Goal: Task Accomplishment & Management: Manage account settings

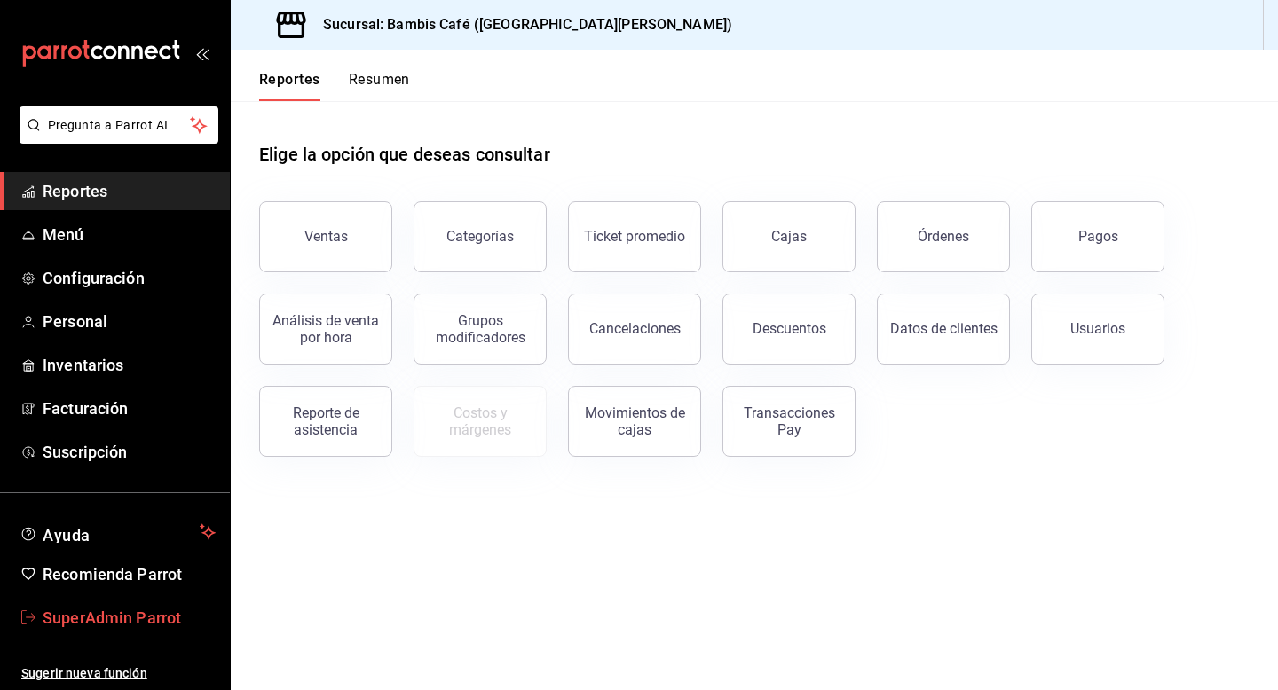
click at [161, 618] on span "SuperAdmin Parrot" at bounding box center [129, 618] width 173 height 24
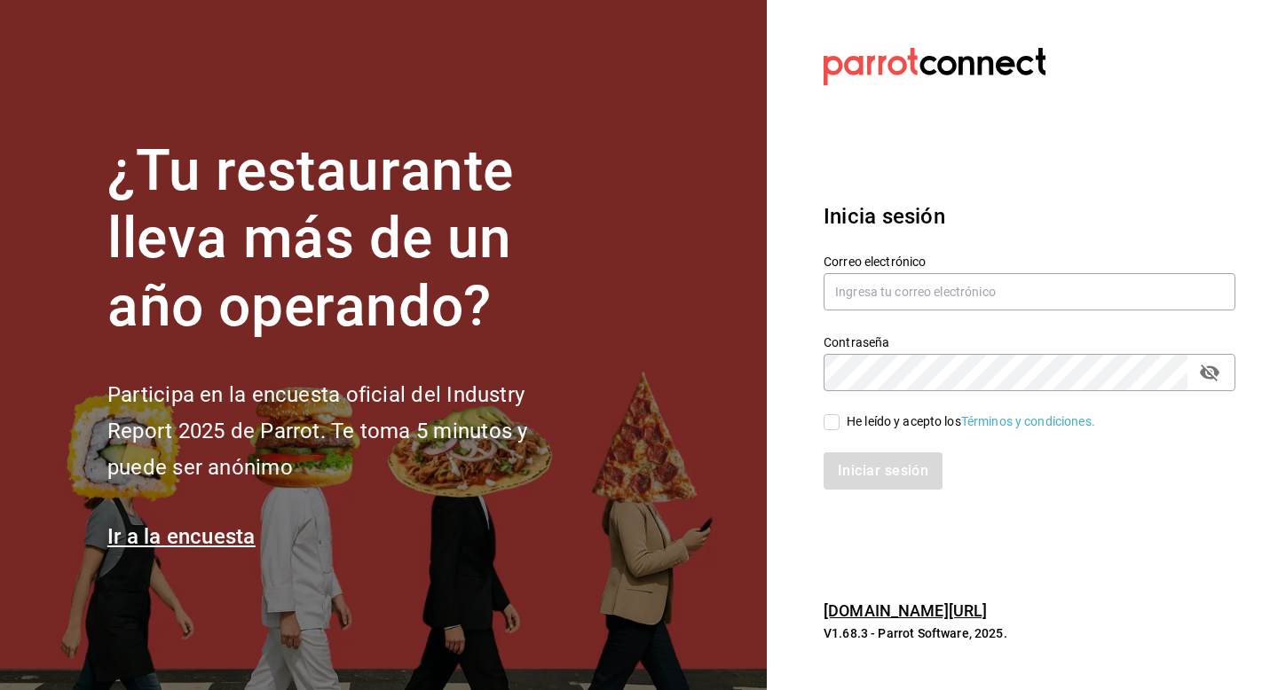
click at [877, 311] on div "Correo electrónico" at bounding box center [1029, 283] width 412 height 59
drag, startPoint x: 878, startPoint y: 276, endPoint x: 878, endPoint y: 301, distance: 24.8
click at [878, 276] on input "text" at bounding box center [1029, 291] width 412 height 37
click at [878, 287] on input "multiuser@apa" at bounding box center [1029, 291] width 412 height 37
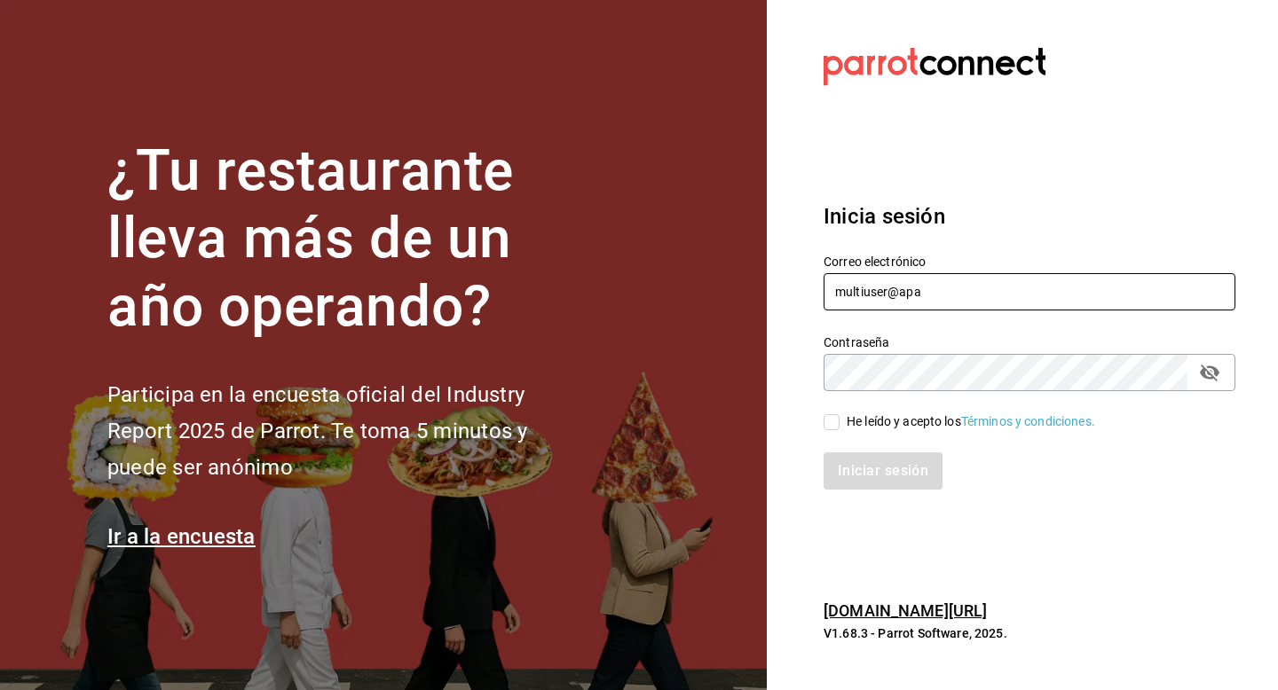
click at [878, 287] on input "multiuser@apa" at bounding box center [1029, 291] width 412 height 37
paste input "[EMAIL_ADDRESS][DOMAIN_NAME]"
type input "[EMAIL_ADDRESS][DOMAIN_NAME]"
click at [862, 429] on div "He leído y acepto los Términos y condiciones." at bounding box center [970, 422] width 248 height 19
click at [839, 429] on input "He leído y acepto los Términos y condiciones." at bounding box center [831, 422] width 16 height 16
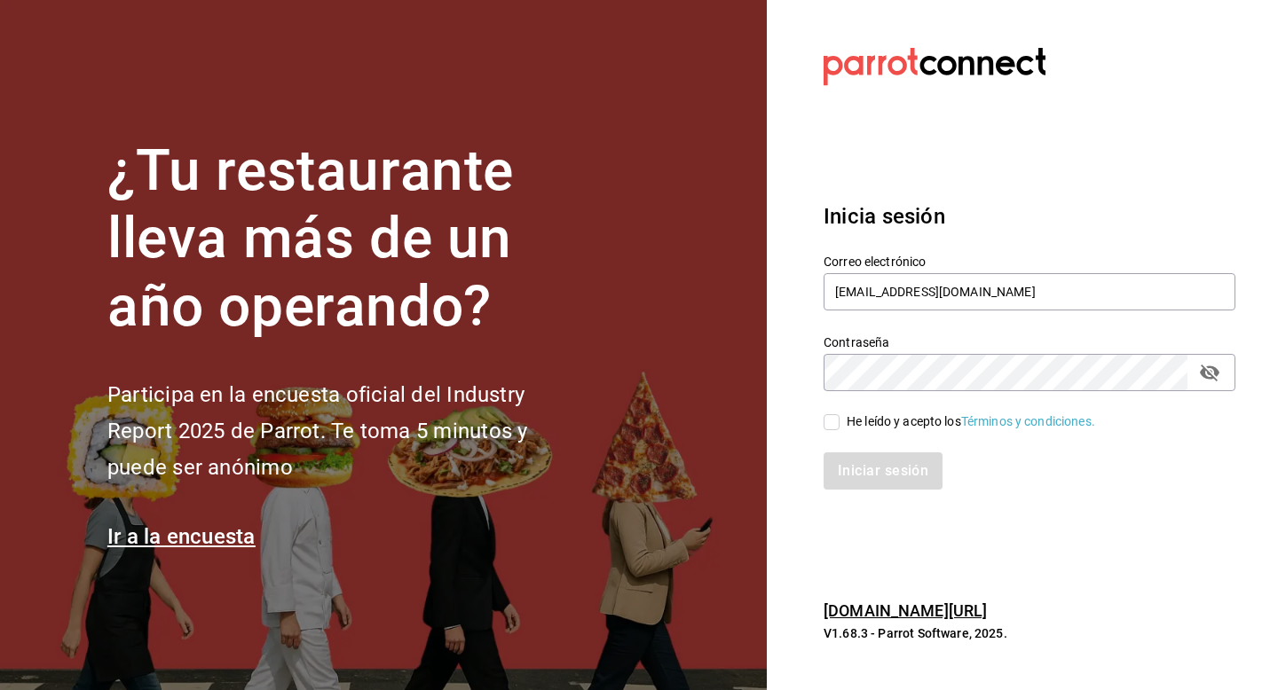
checkbox input "true"
click at [862, 492] on div "Inicia sesión Correo electrónico [EMAIL_ADDRESS][DOMAIN_NAME] Contraseña Contra…" at bounding box center [1029, 345] width 412 height 333
click at [862, 486] on button "Iniciar sesión" at bounding box center [883, 471] width 121 height 37
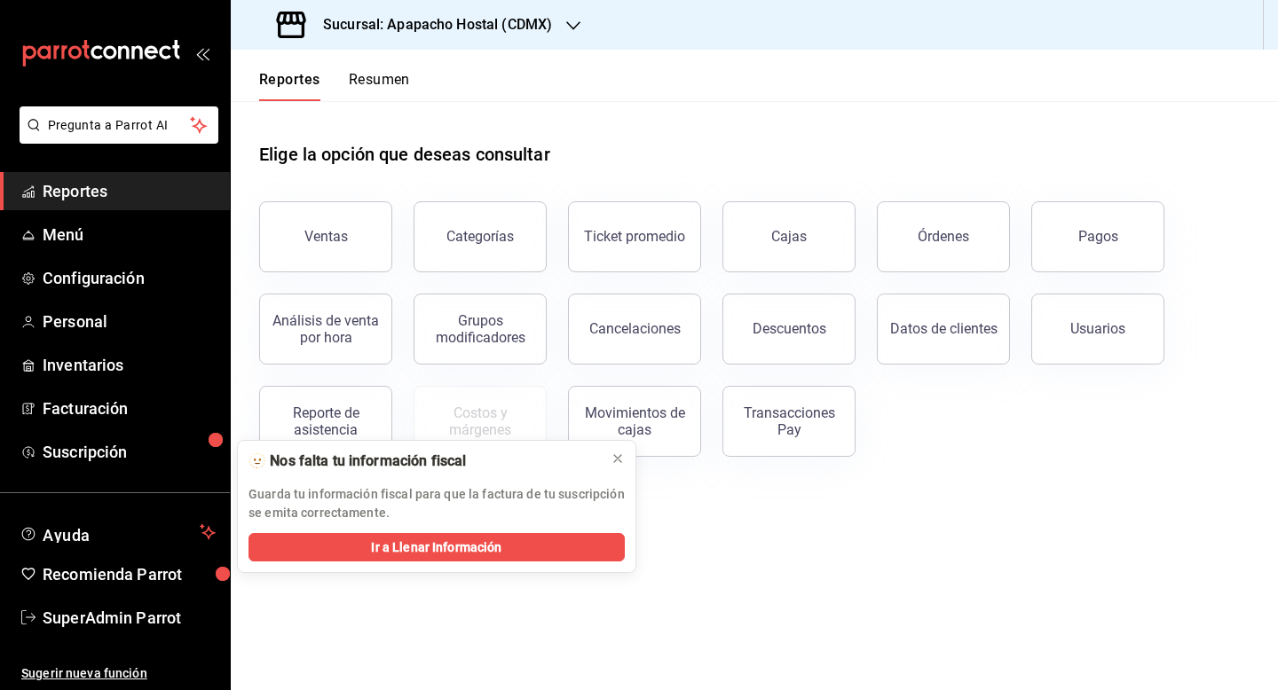
click at [449, 22] on h3 "Sucursal: Apapacho Hostal (CDMX)" at bounding box center [430, 24] width 243 height 21
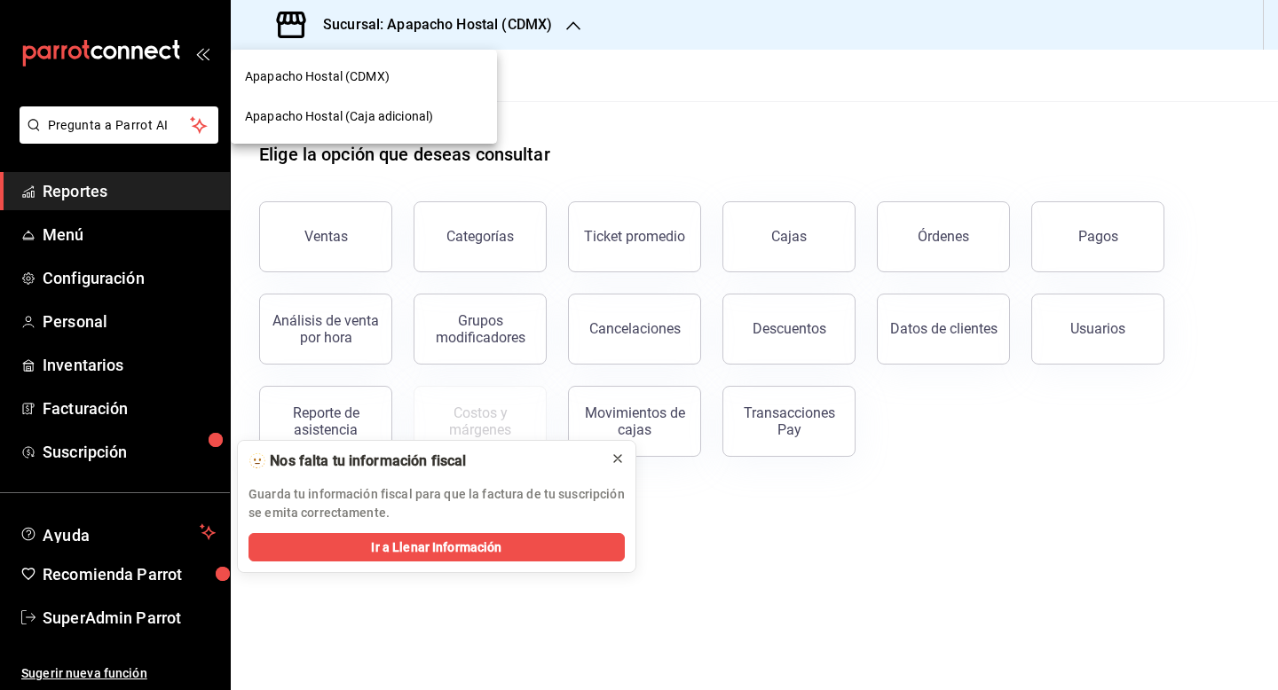
click at [619, 459] on icon at bounding box center [617, 459] width 14 height 14
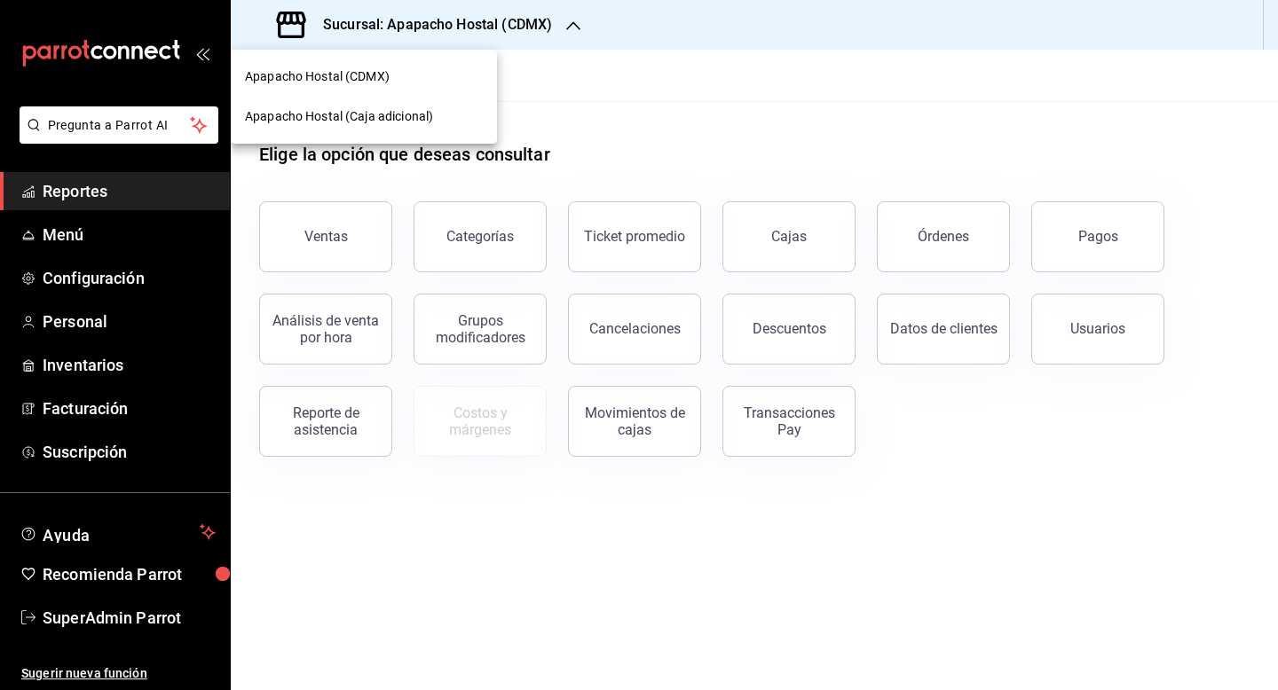
click at [462, 117] on div "Apapacho Hostal (Caja adicional)" at bounding box center [364, 116] width 238 height 19
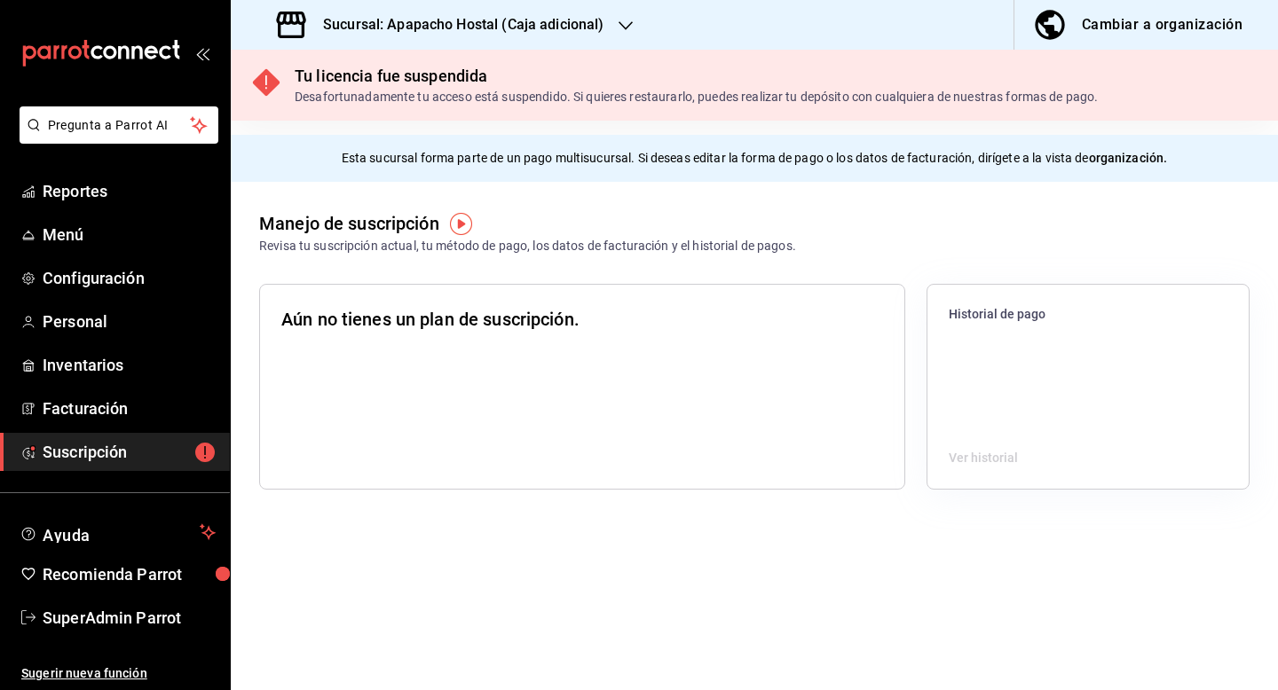
click at [502, 22] on h3 "Sucursal: Apapacho Hostal (Caja adicional)" at bounding box center [456, 24] width 295 height 21
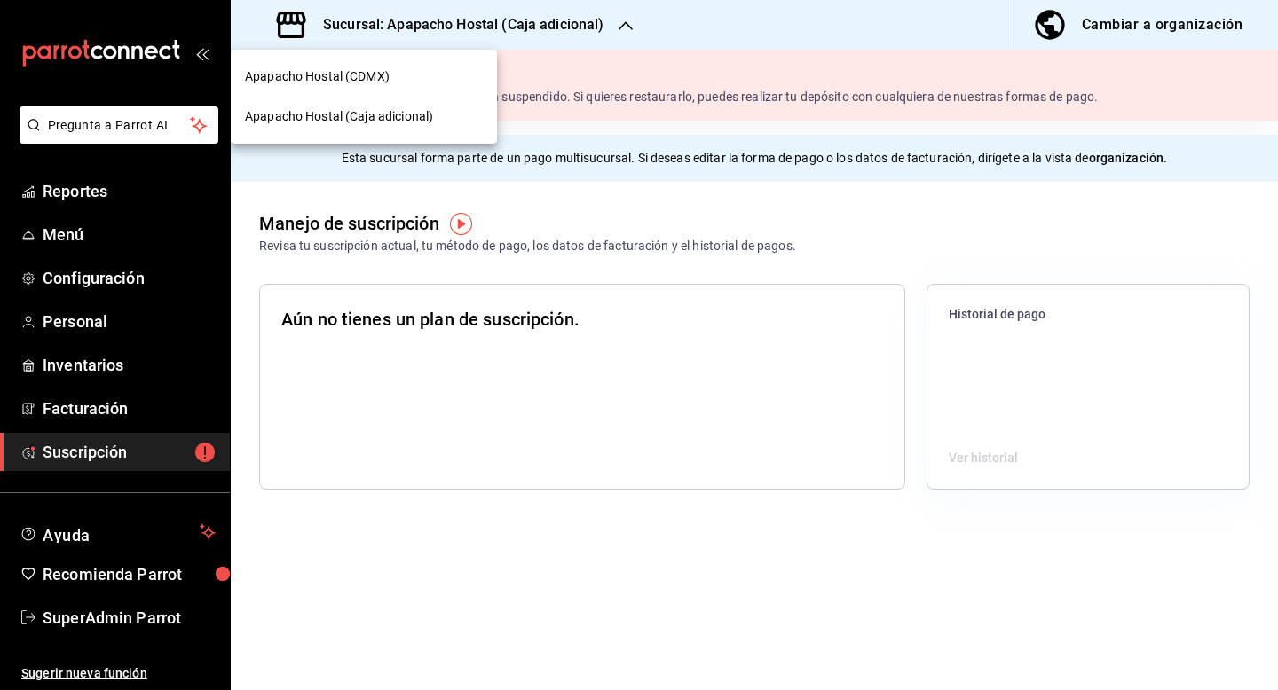
click at [444, 79] on div "Apapacho Hostal (CDMX)" at bounding box center [364, 76] width 238 height 19
